Goal: Task Accomplishment & Management: Complete application form

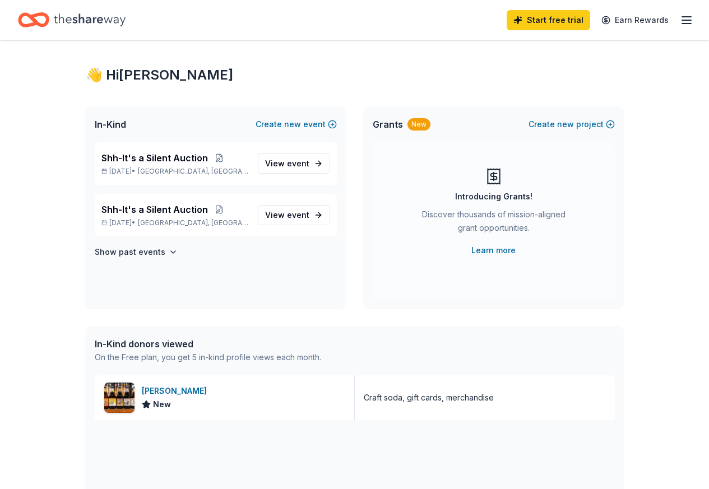
scroll to position [7, 0]
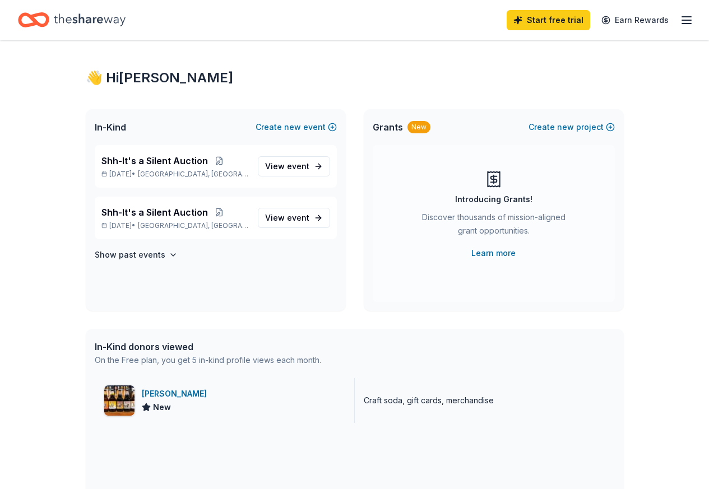
click at [412, 395] on div "Craft soda, gift cards, merchandise" at bounding box center [429, 400] width 130 height 13
click at [137, 400] on div "[PERSON_NAME] New" at bounding box center [225, 400] width 260 height 45
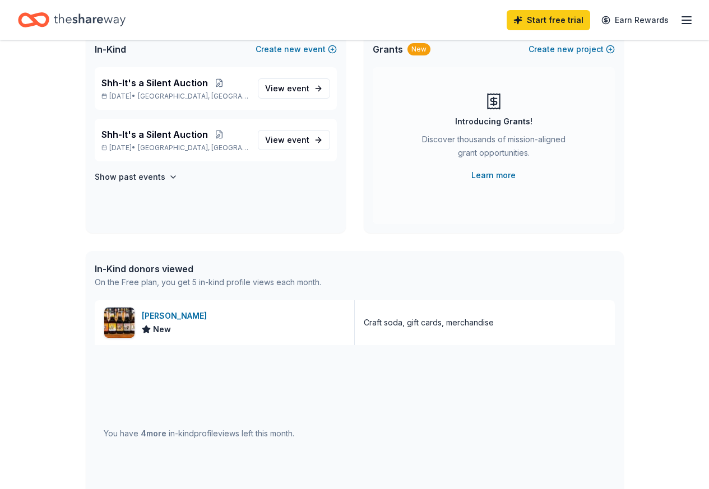
scroll to position [0, 0]
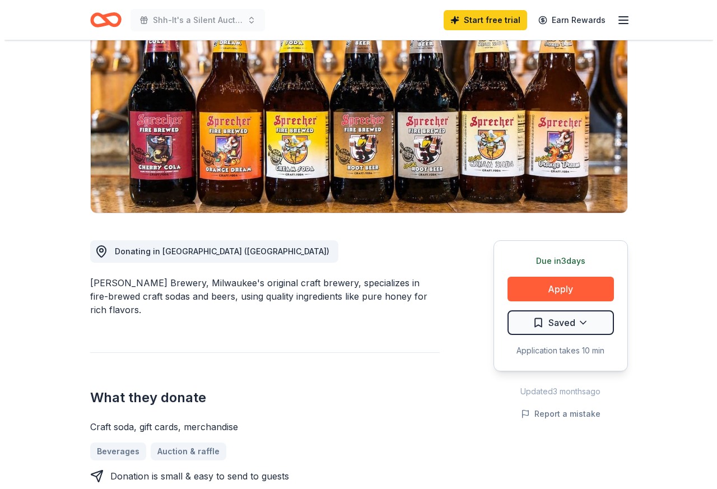
scroll to position [129, 0]
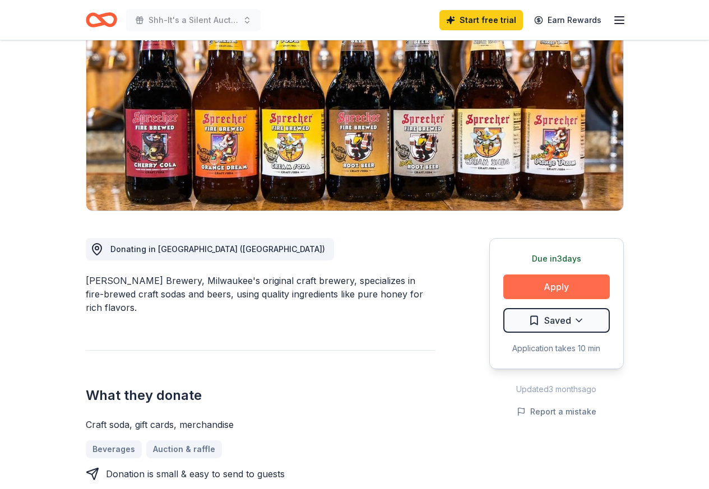
click at [544, 286] on button "Apply" at bounding box center [556, 287] width 106 height 25
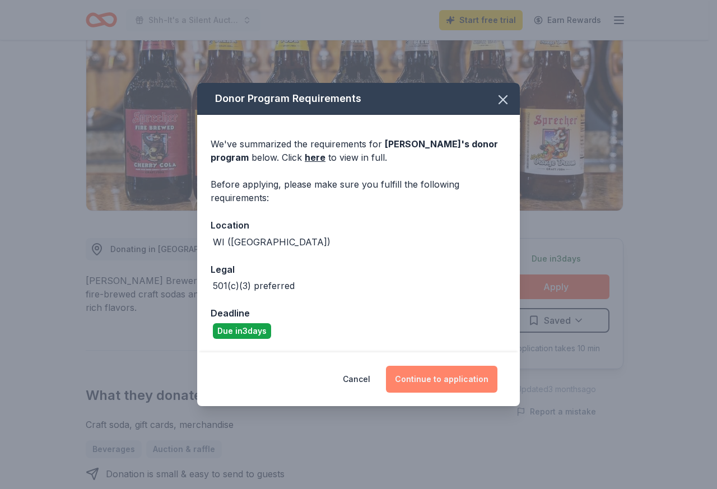
click at [447, 381] on button "Continue to application" at bounding box center [442, 379] width 112 height 27
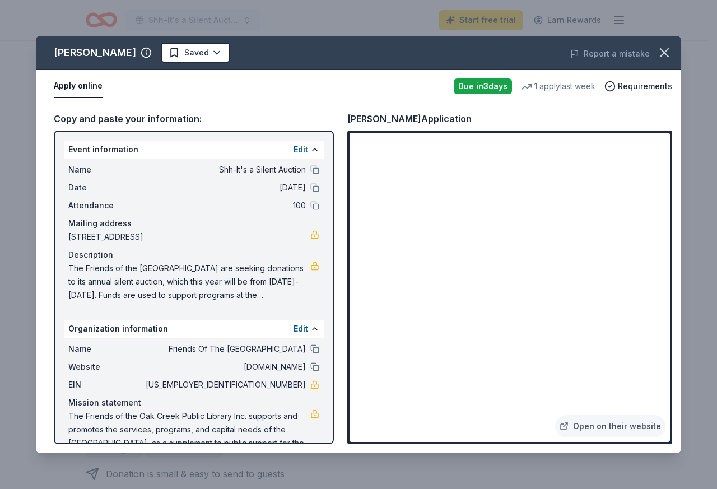
click at [78, 266] on span "The Friends of the [GEOGRAPHIC_DATA] are seeking donations to its annual silent…" at bounding box center [189, 282] width 242 height 40
click at [294, 152] on button "Edit" at bounding box center [301, 149] width 15 height 13
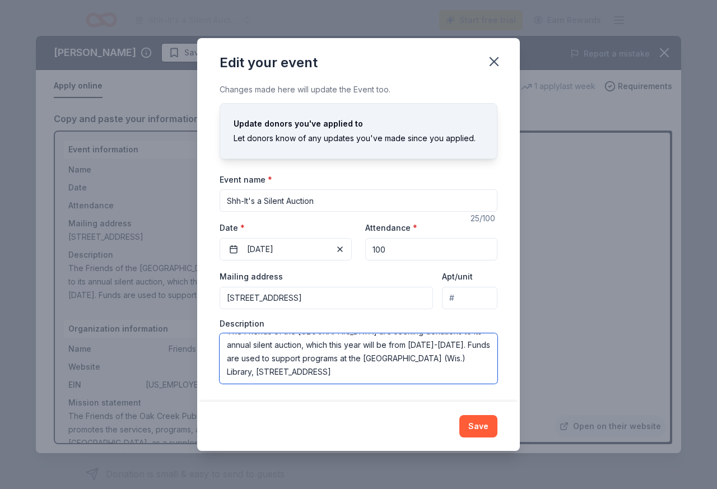
scroll to position [0, 0]
drag, startPoint x: 226, startPoint y: 345, endPoint x: 284, endPoint y: 331, distance: 59.0
click at [284, 331] on div "Description The Friends of the [GEOGRAPHIC_DATA] are seeking donations to its a…" at bounding box center [359, 351] width 278 height 66
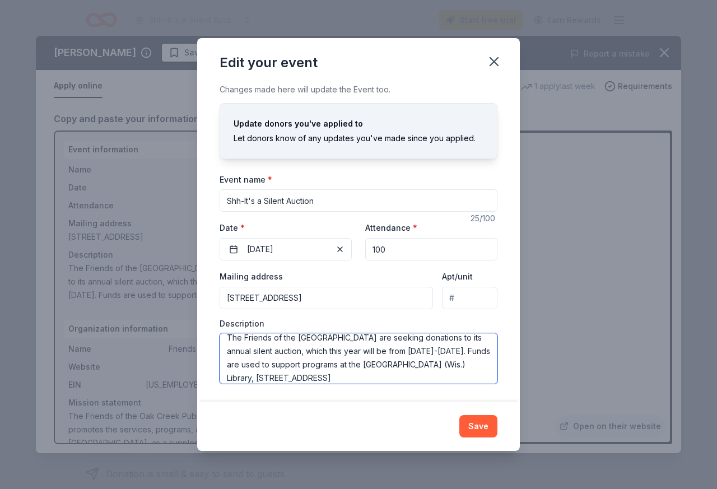
scroll to position [13, 0]
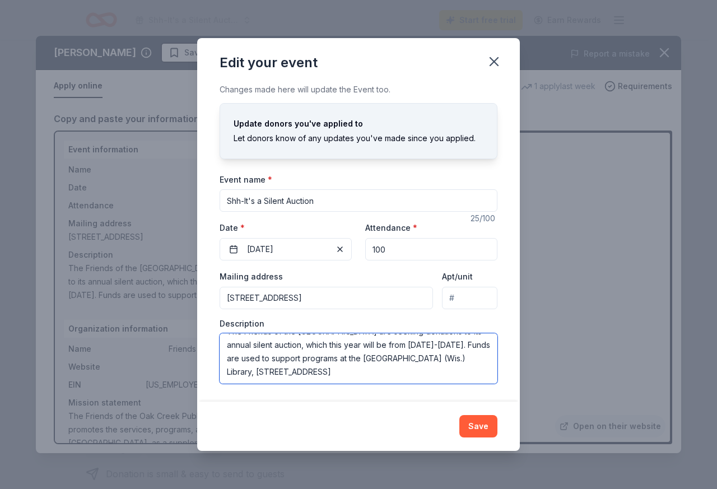
drag, startPoint x: 227, startPoint y: 347, endPoint x: 329, endPoint y: 379, distance: 107.0
click at [329, 379] on textarea "The Friends of the [GEOGRAPHIC_DATA] are seeking donations to its annual silent…" at bounding box center [359, 358] width 278 height 50
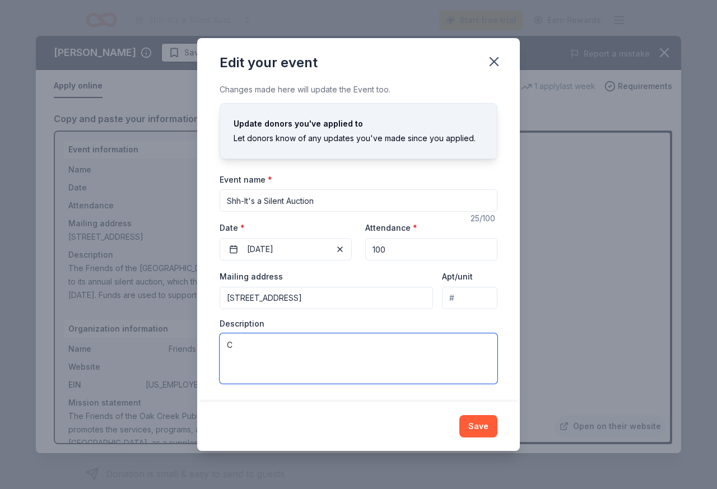
scroll to position [0, 0]
click at [370, 390] on div "Changes made here will update the Event too. Update donors you've applied to Le…" at bounding box center [358, 242] width 323 height 319
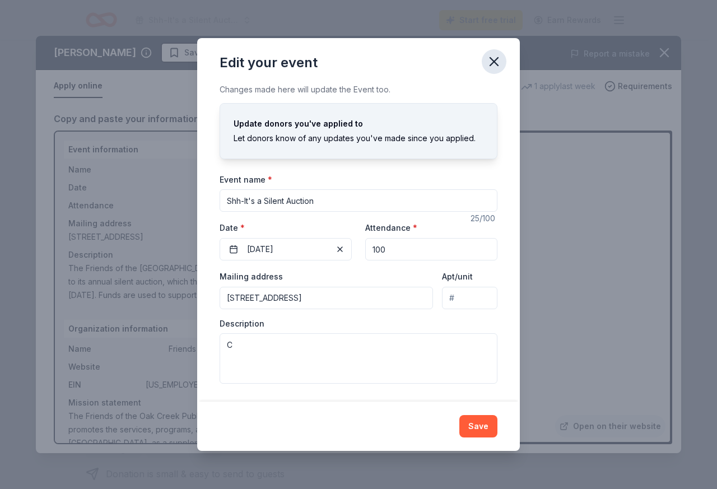
click at [493, 64] on icon "button" at bounding box center [494, 62] width 16 height 16
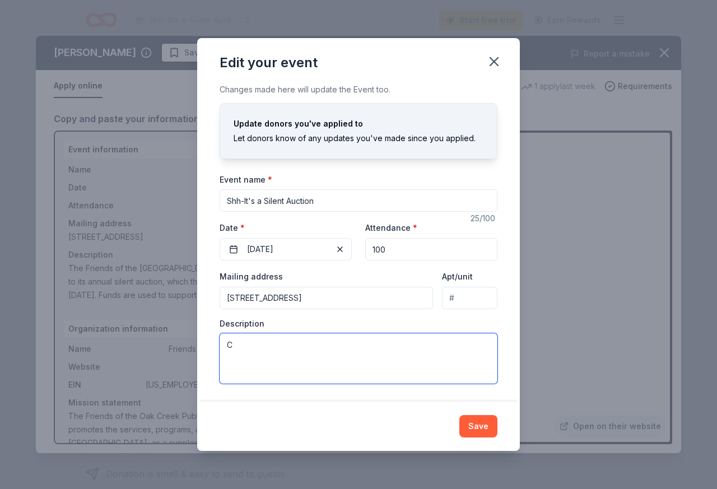
click at [245, 345] on textarea "C" at bounding box center [359, 358] width 278 height 50
paste textarea "[EMAIL_ADDRESS][DOMAIN_NAME]"
type textarea "[EMAIL_ADDRESS]"
click at [273, 350] on textarea "[EMAIL_ADDRESS]" at bounding box center [359, 358] width 278 height 50
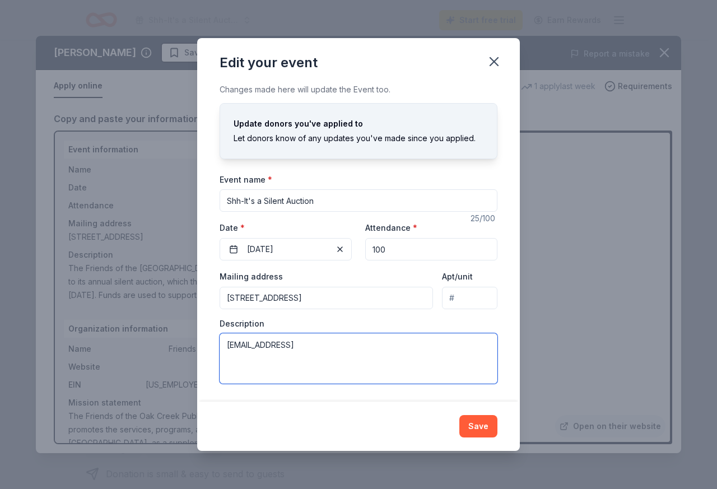
click at [273, 350] on textarea "[EMAIL_ADDRESS]" at bounding box center [359, 358] width 278 height 50
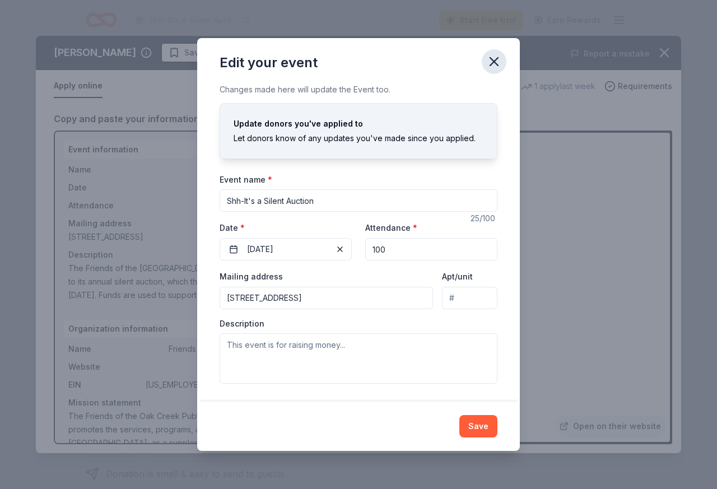
click at [493, 55] on icon "button" at bounding box center [494, 62] width 16 height 16
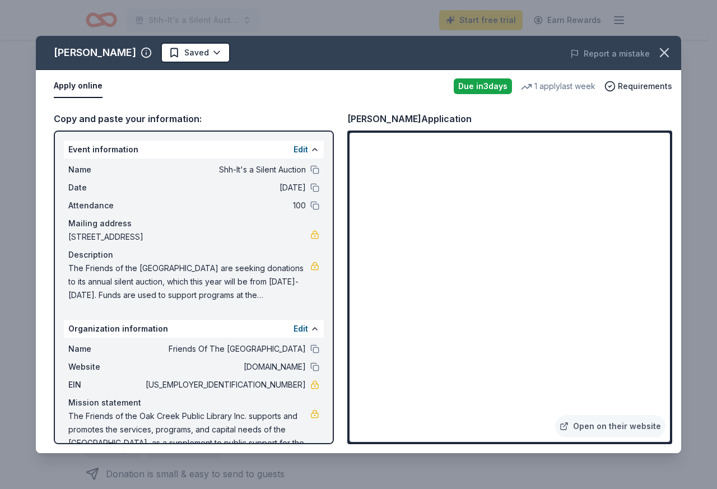
scroll to position [20, 0]
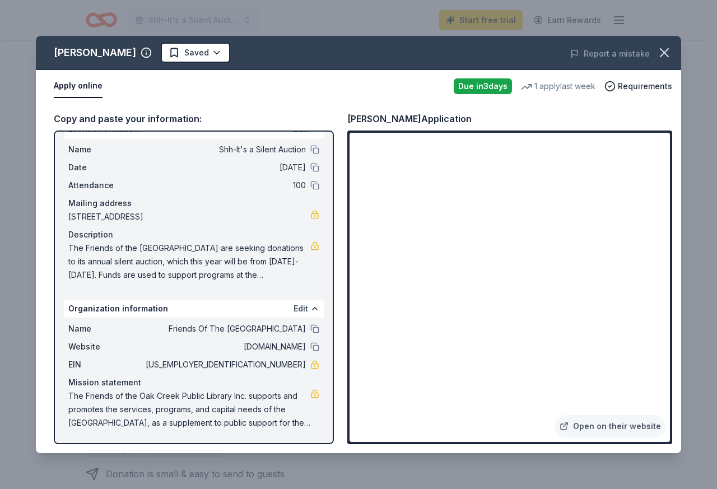
click at [294, 305] on button "Edit" at bounding box center [301, 308] width 15 height 13
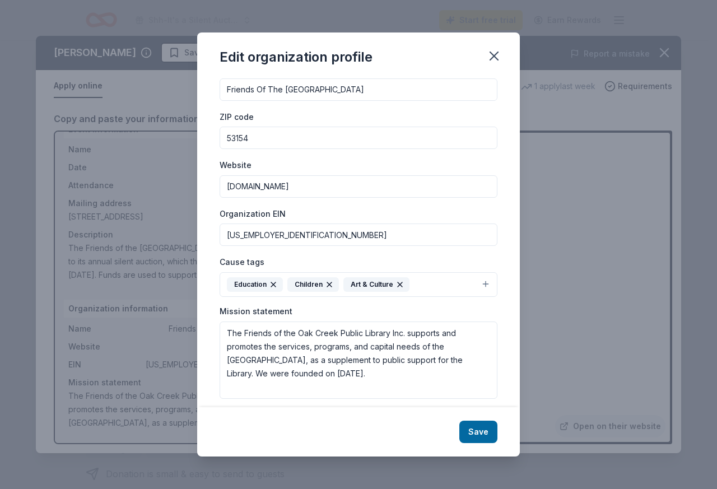
scroll to position [37, 0]
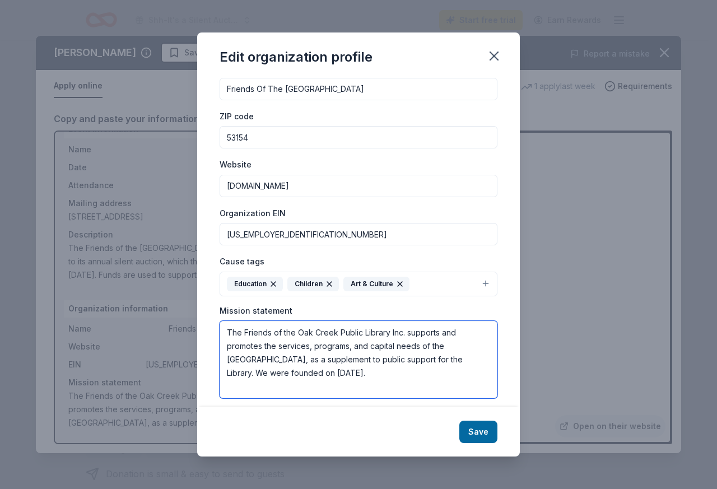
drag, startPoint x: 400, startPoint y: 373, endPoint x: 213, endPoint y: 329, distance: 191.2
click at [220, 331] on textarea "The Friends of the Oak Creek Public Library Inc. supports and promotes the serv…" at bounding box center [359, 359] width 278 height 77
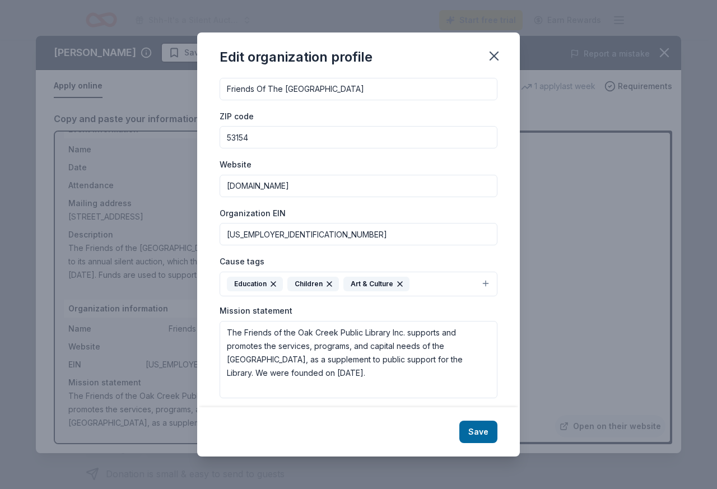
click at [593, 261] on div "Edit organization profile Changes made here will be reflected on your Account. …" at bounding box center [358, 244] width 717 height 489
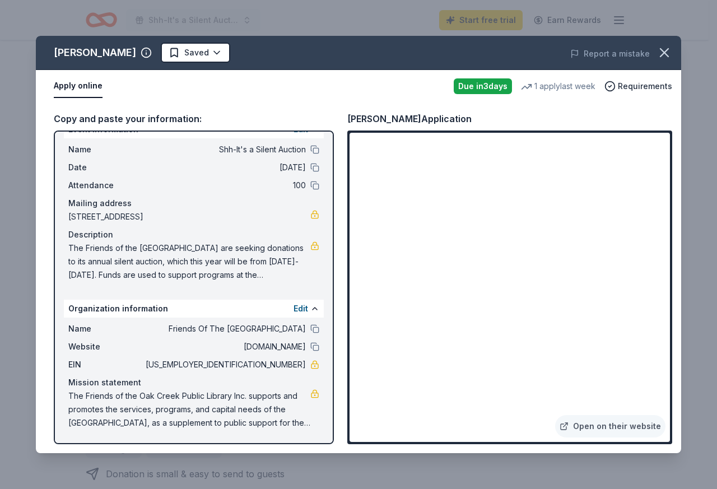
click at [104, 250] on span "The Friends of the [GEOGRAPHIC_DATA] are seeking donations to its annual silent…" at bounding box center [189, 262] width 242 height 40
click at [72, 247] on span "The Friends of the [GEOGRAPHIC_DATA] are seeking donations to its annual silent…" at bounding box center [189, 262] width 242 height 40
click at [69, 248] on span "The Friends of the [GEOGRAPHIC_DATA] are seeking donations to its annual silent…" at bounding box center [189, 262] width 242 height 40
click at [294, 306] on button "Edit" at bounding box center [301, 308] width 15 height 13
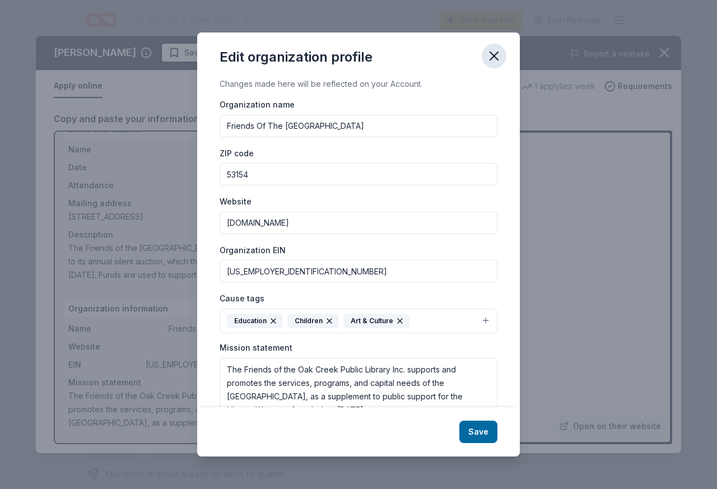
click at [498, 54] on icon "button" at bounding box center [494, 56] width 16 height 16
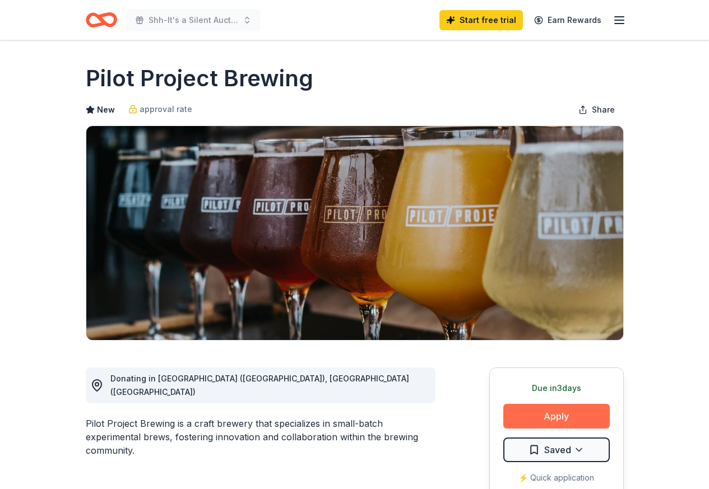
click at [562, 414] on button "Apply" at bounding box center [556, 416] width 106 height 25
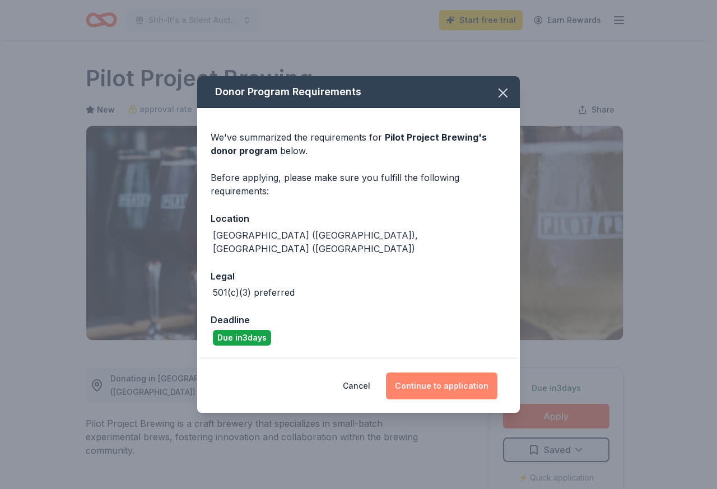
click at [435, 380] on button "Continue to application" at bounding box center [442, 386] width 112 height 27
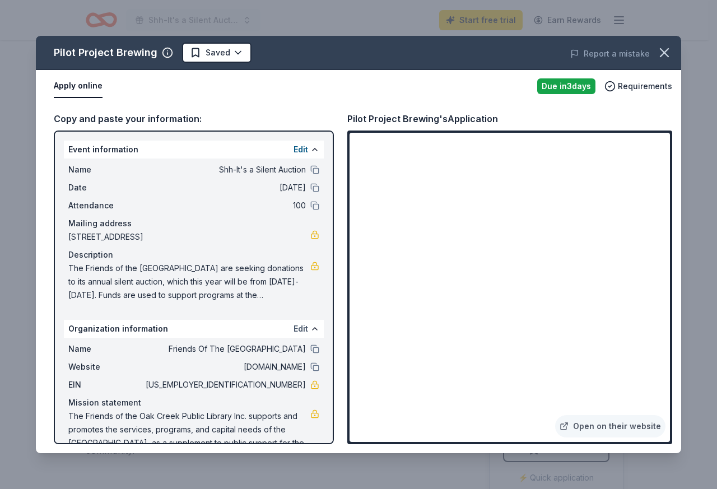
click at [294, 331] on button "Edit" at bounding box center [301, 328] width 15 height 13
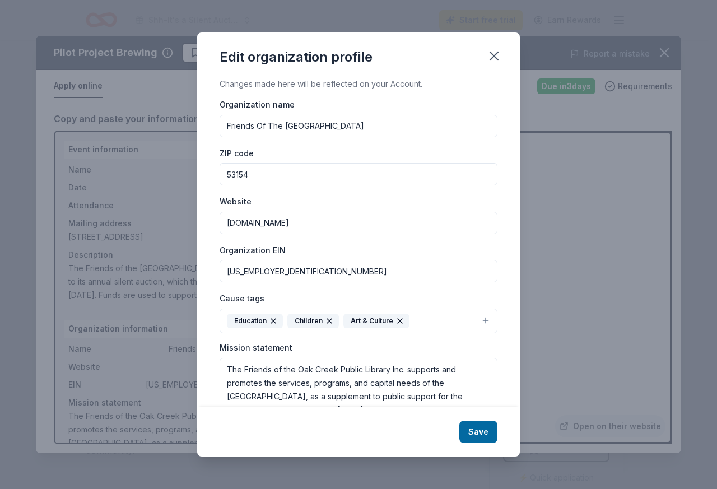
drag, startPoint x: 226, startPoint y: 272, endPoint x: 278, endPoint y: 270, distance: 51.6
click at [278, 270] on input "[US_EMPLOYER_IDENTIFICATION_NUMBER]" at bounding box center [359, 271] width 278 height 22
click at [575, 202] on div "Edit organization profile Changes made here will be reflected on your Account. …" at bounding box center [358, 244] width 717 height 489
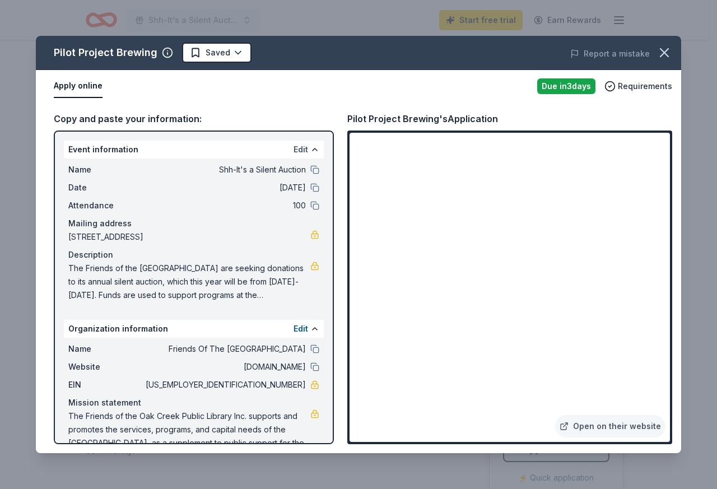
click at [294, 153] on button "Edit" at bounding box center [301, 149] width 15 height 13
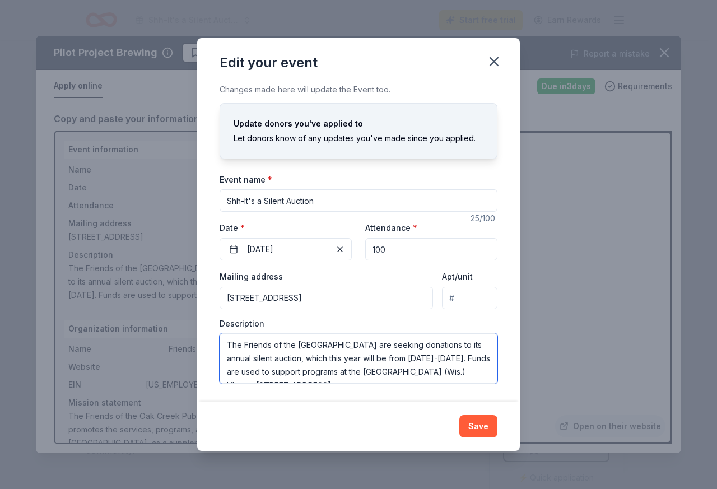
scroll to position [13, 0]
drag, startPoint x: 226, startPoint y: 343, endPoint x: 323, endPoint y: 386, distance: 105.9
click at [323, 386] on div "Changes made here will update the Event too. Update donors you've applied to Le…" at bounding box center [358, 242] width 323 height 319
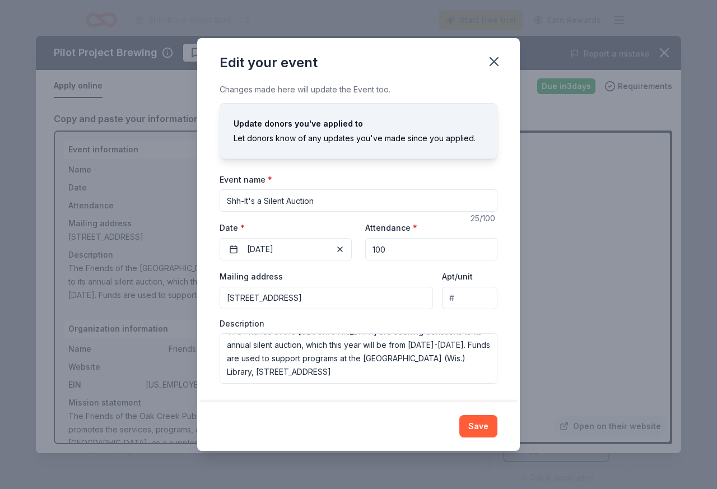
click at [611, 159] on div "Edit your event Changes made here will update the Event too. Update donors you'…" at bounding box center [358, 244] width 717 height 489
click at [609, 173] on div "Edit your event Changes made here will update the Event too. Update donors you'…" at bounding box center [358, 244] width 717 height 489
click at [497, 62] on icon "button" at bounding box center [494, 62] width 16 height 16
